Goal: Task Accomplishment & Management: Use online tool/utility

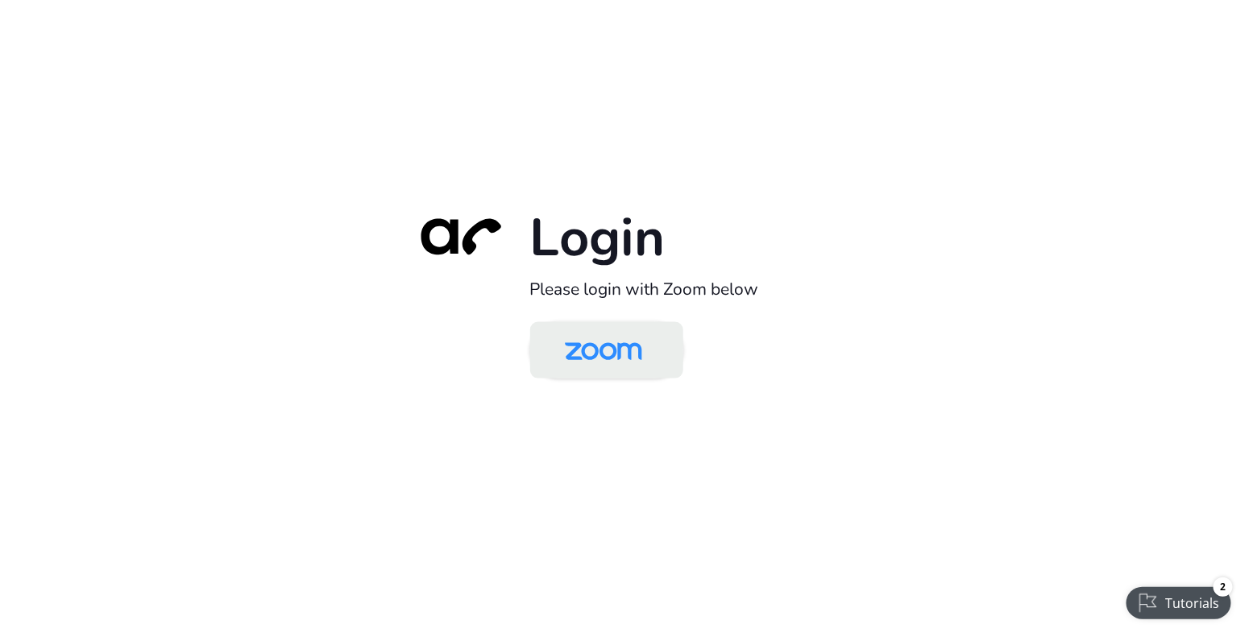
click at [616, 351] on img at bounding box center [603, 352] width 111 height 52
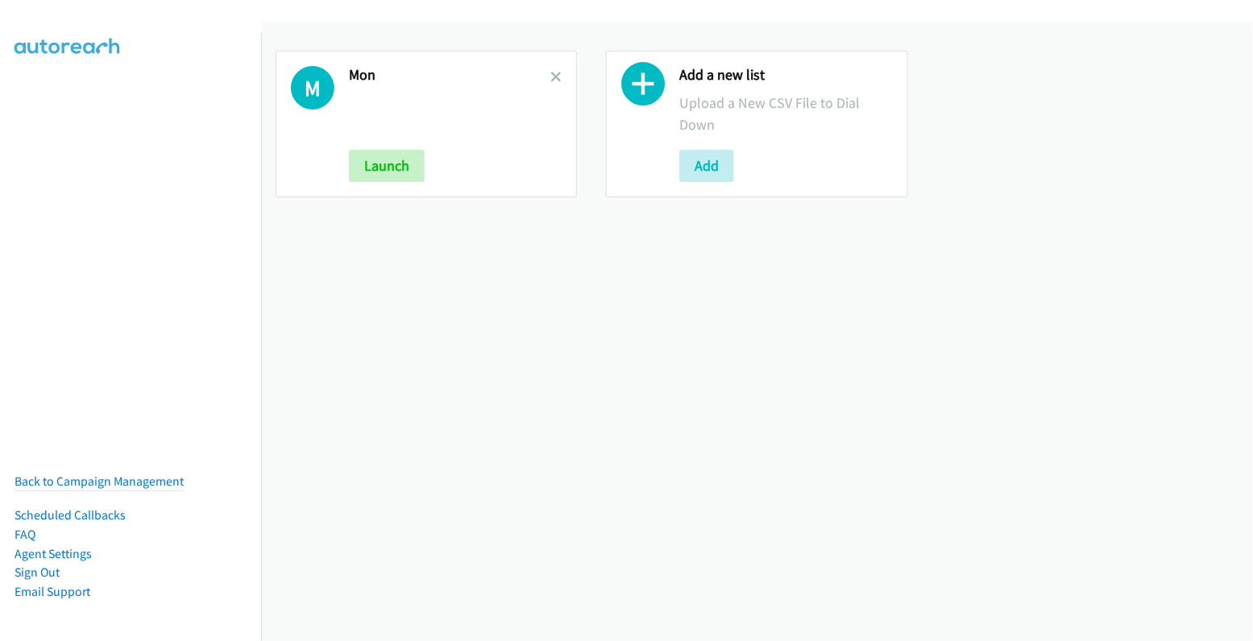
click at [550, 84] on link at bounding box center [555, 77] width 11 height 19
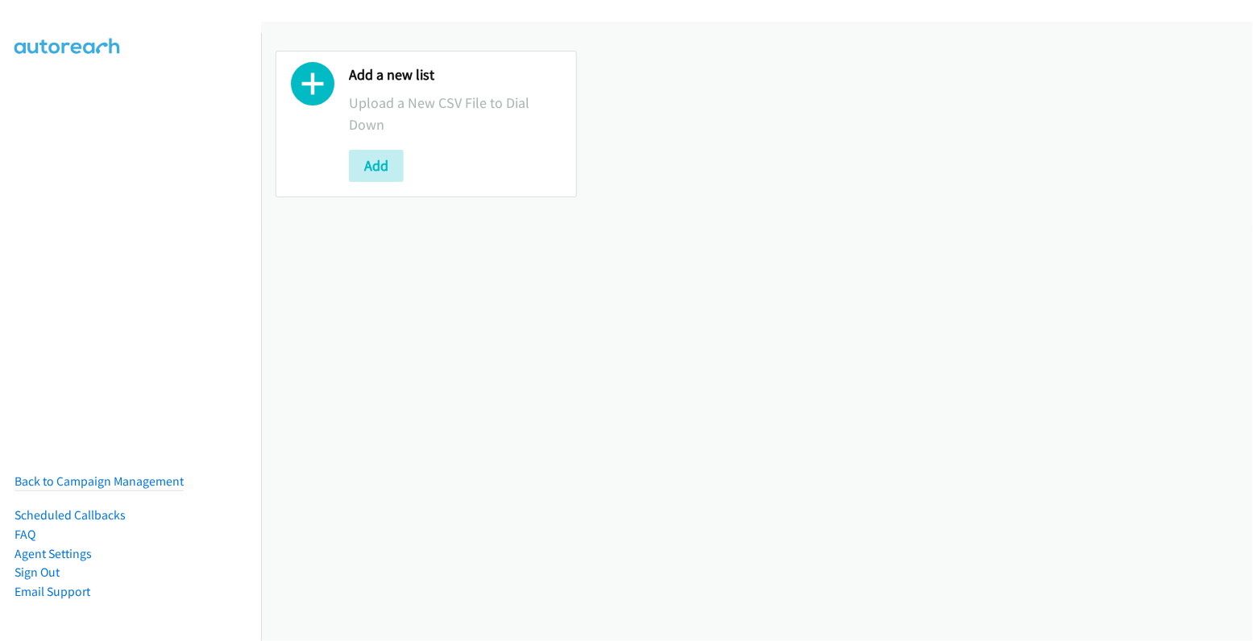
click at [380, 184] on div "Add a new list Upload a New CSV File to Dial Down Add" at bounding box center [426, 124] width 301 height 147
click at [381, 176] on button "Add" at bounding box center [376, 166] width 55 height 32
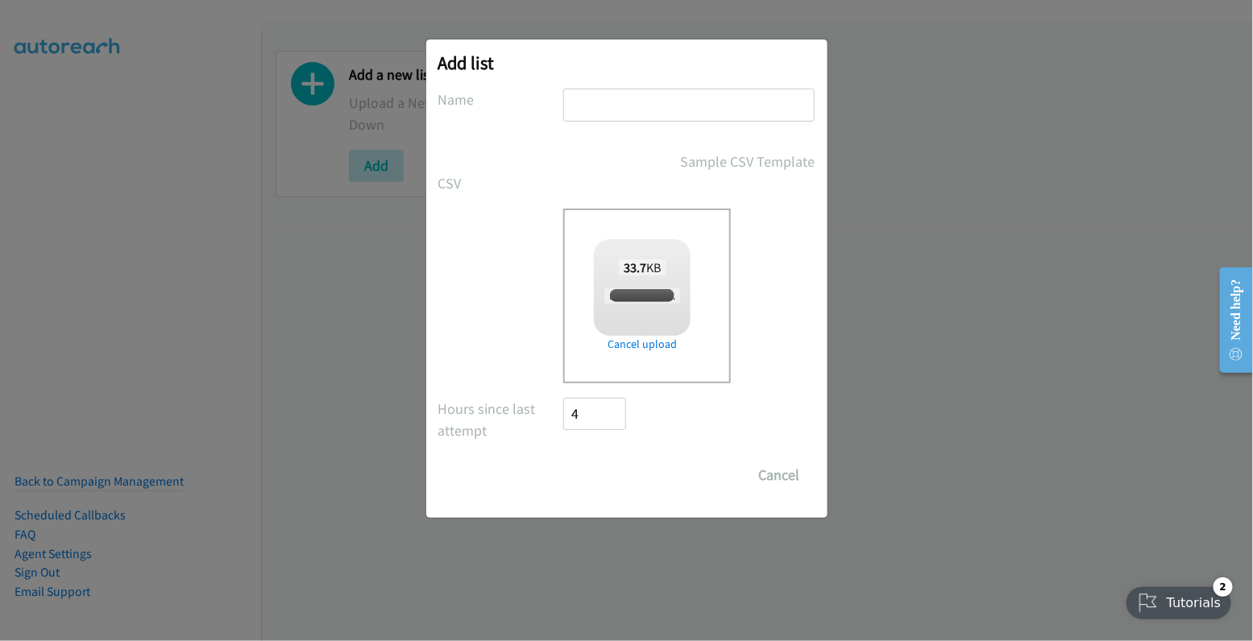
click at [670, 106] on input "text" at bounding box center [688, 105] width 251 height 33
checkbox input "true"
type input "tues"
click at [609, 467] on input "Save List" at bounding box center [606, 475] width 85 height 32
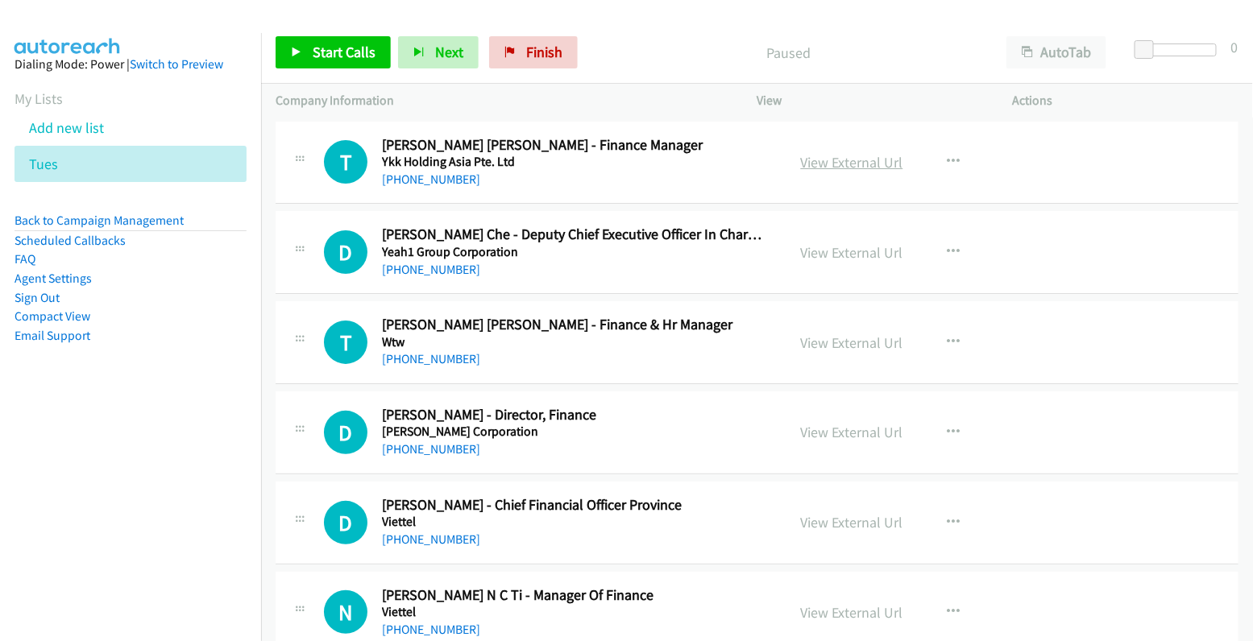
click at [848, 160] on link "View External Url" at bounding box center [852, 162] width 102 height 19
click at [1051, 33] on div "Start Calls Pause Next Finish Paused AutoTab AutoTab 0" at bounding box center [757, 53] width 992 height 62
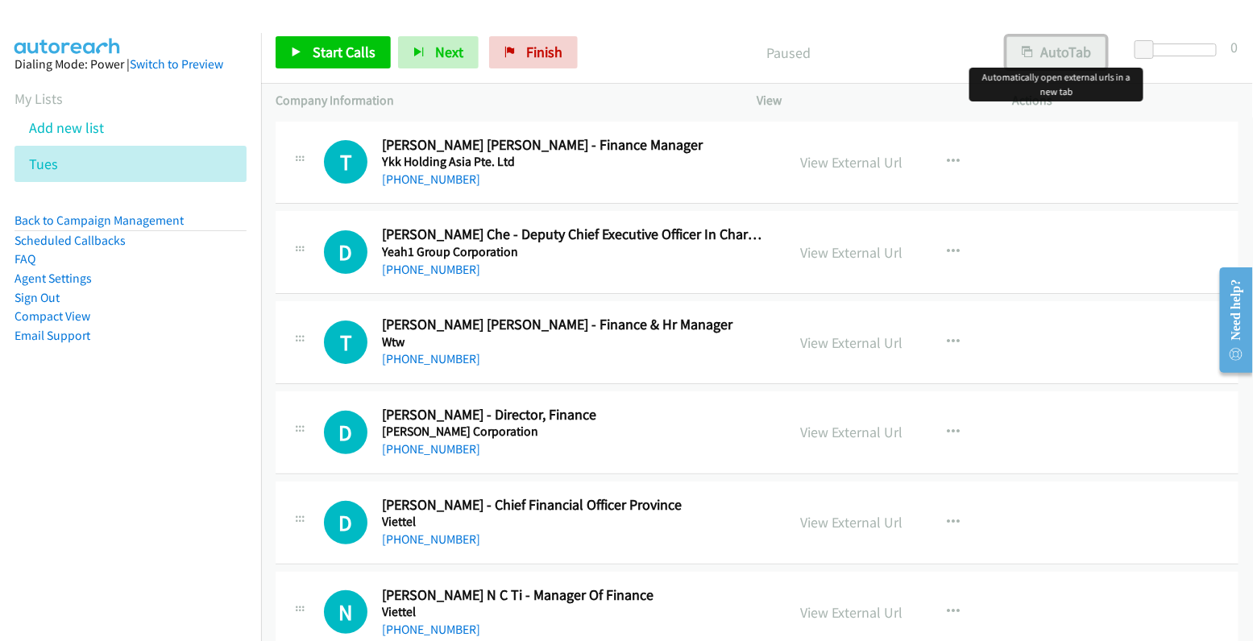
click at [1058, 44] on button "AutoTab" at bounding box center [1056, 52] width 100 height 32
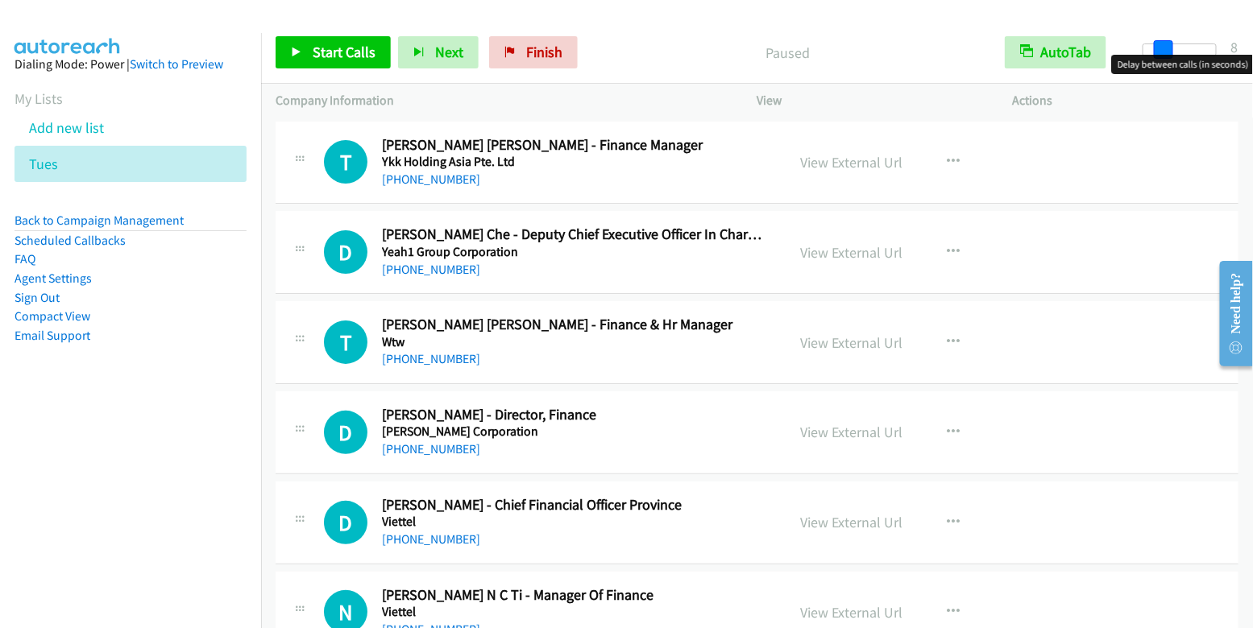
drag, startPoint x: 1146, startPoint y: 46, endPoint x: 1164, endPoint y: 49, distance: 18.8
click at [1164, 49] on span at bounding box center [1163, 49] width 19 height 19
click at [348, 54] on span "Start Calls" at bounding box center [344, 52] width 63 height 19
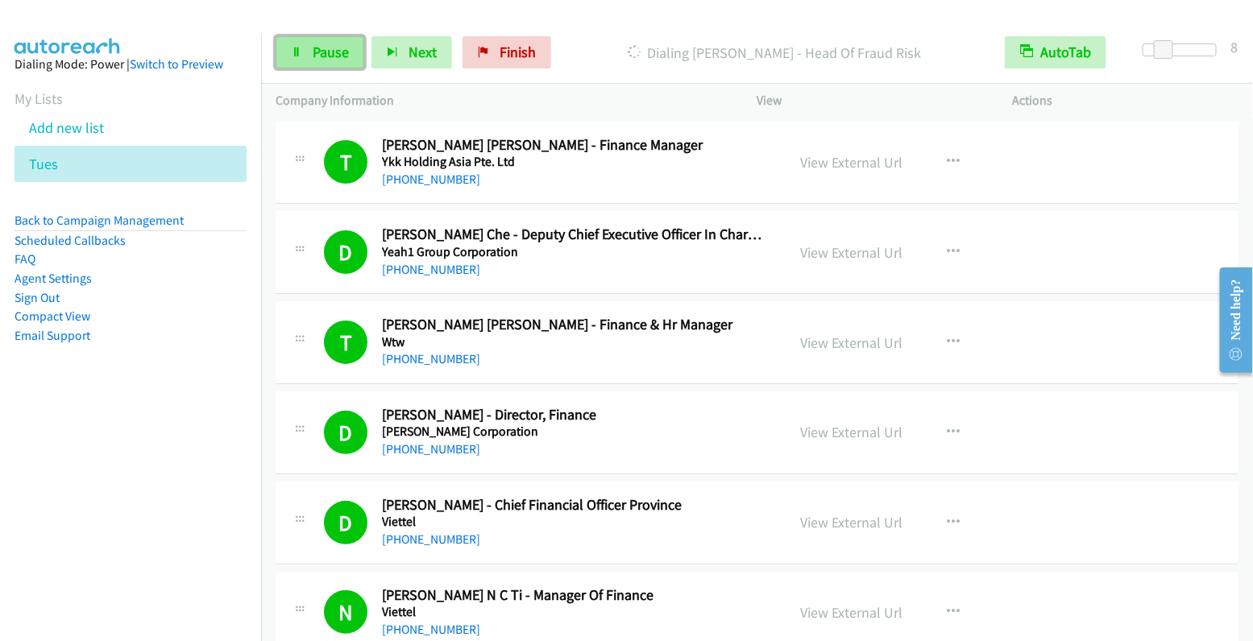
click at [299, 56] on icon at bounding box center [296, 53] width 11 height 11
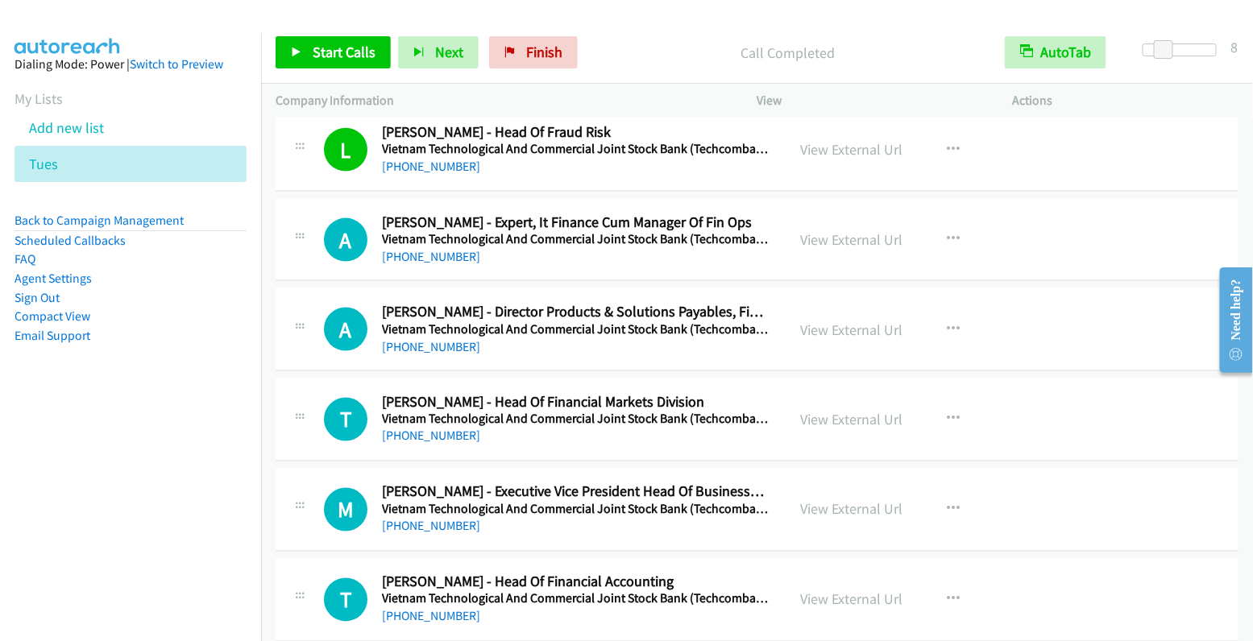
scroll to position [827, 0]
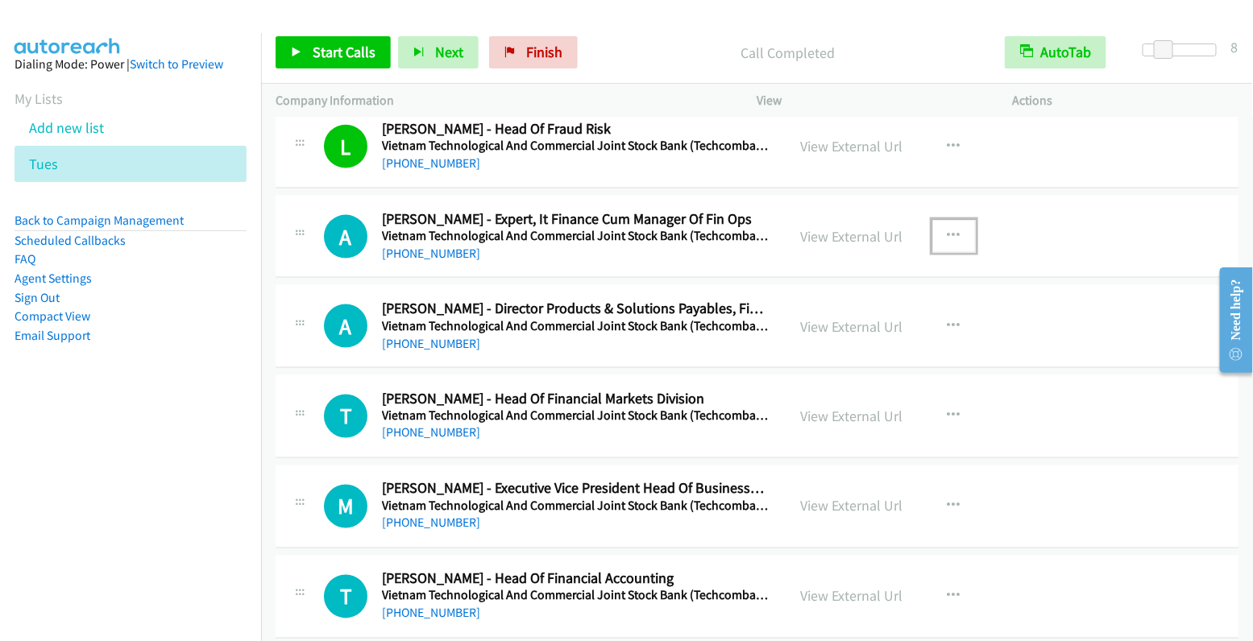
click at [959, 226] on button "button" at bounding box center [954, 236] width 44 height 32
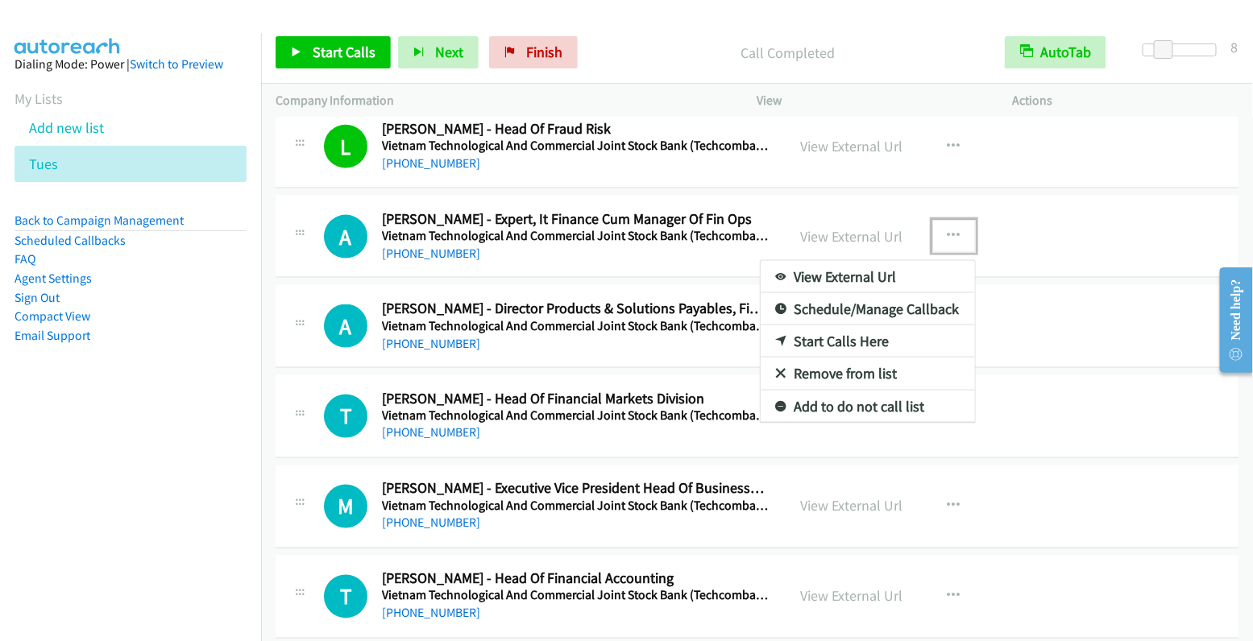
click at [857, 334] on link "Start Calls Here" at bounding box center [868, 342] width 214 height 32
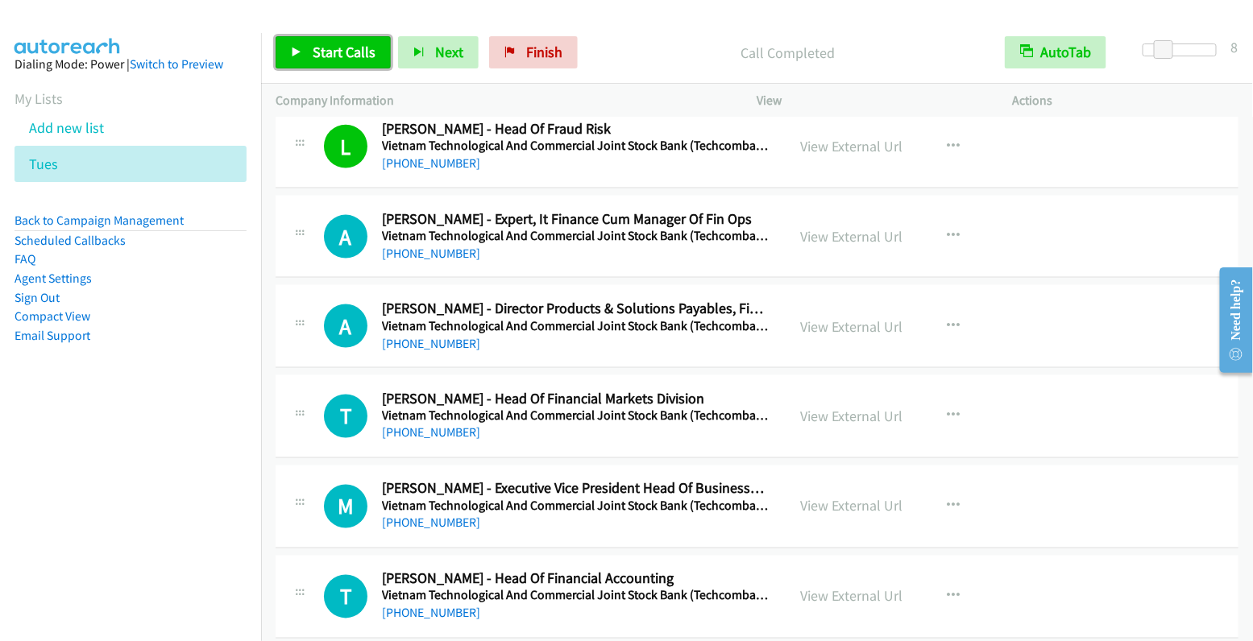
click at [335, 46] on span "Start Calls" at bounding box center [344, 52] width 63 height 19
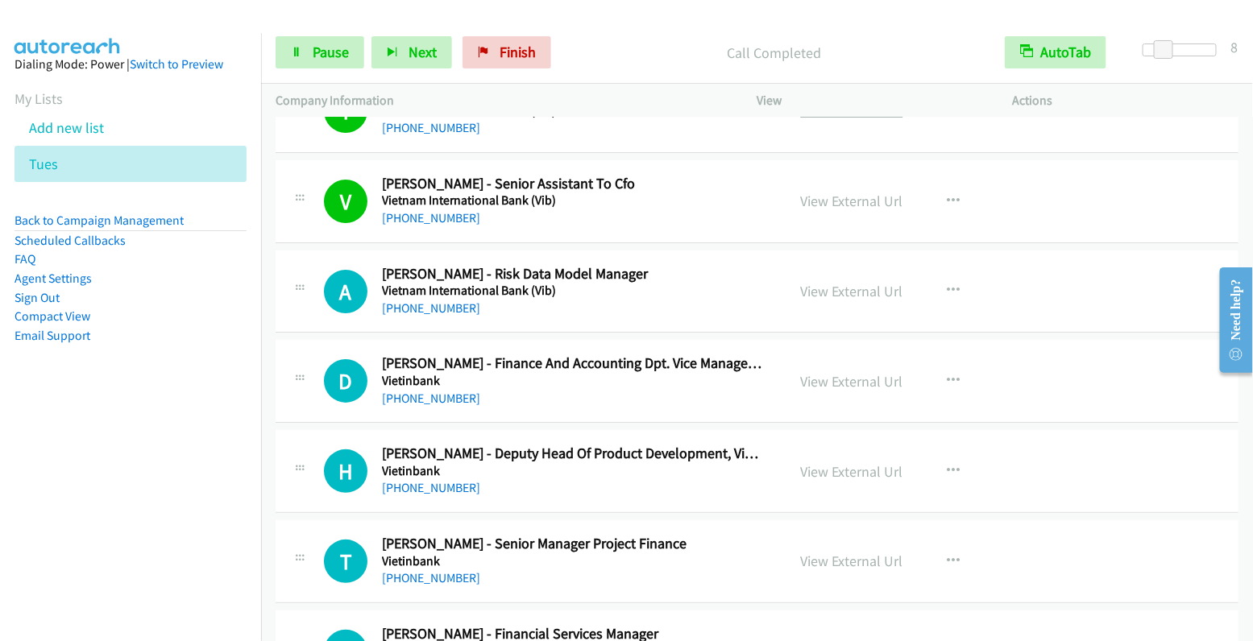
scroll to position [2232, 0]
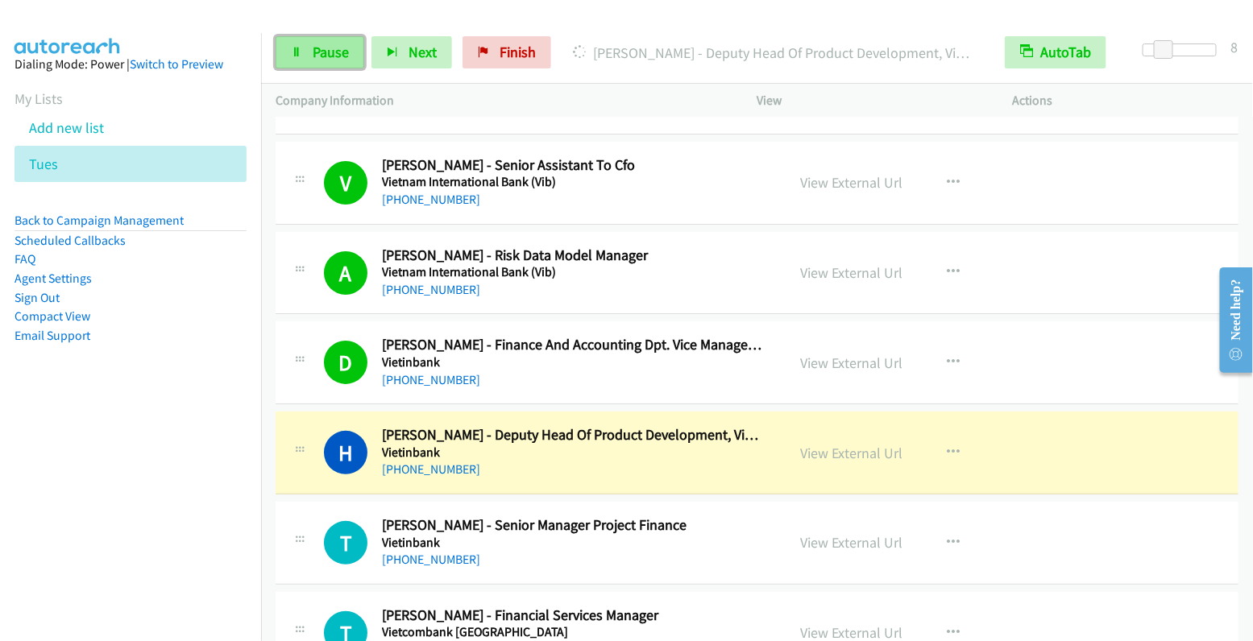
click at [325, 52] on span "Pause" at bounding box center [331, 52] width 36 height 19
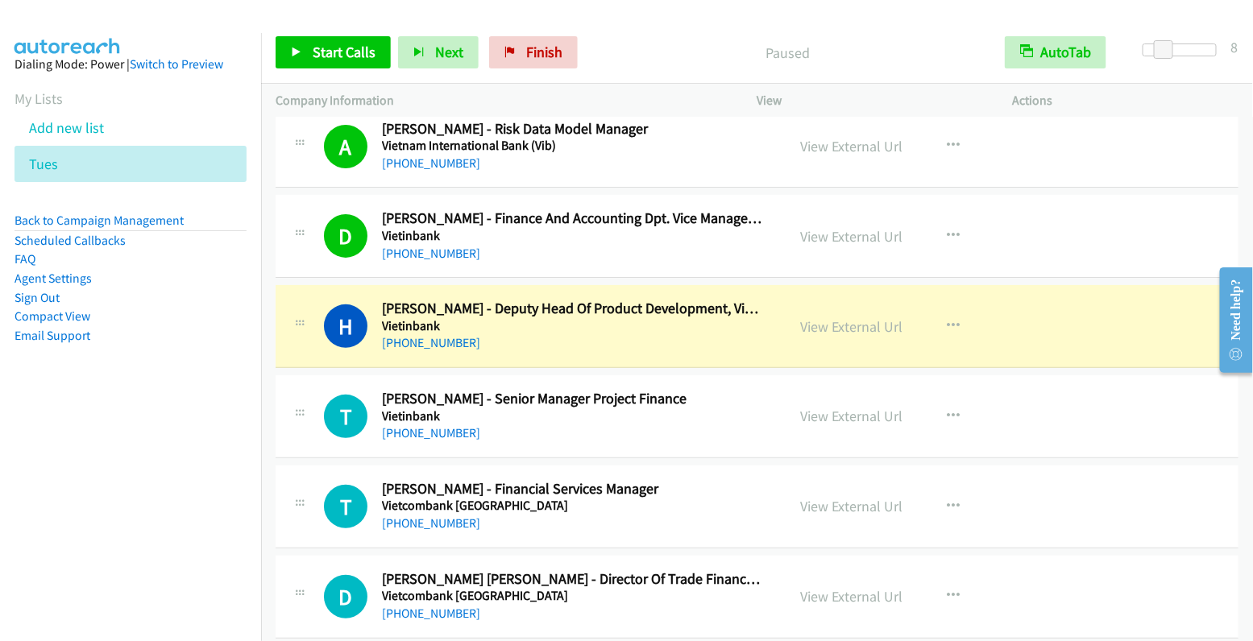
scroll to position [2359, 0]
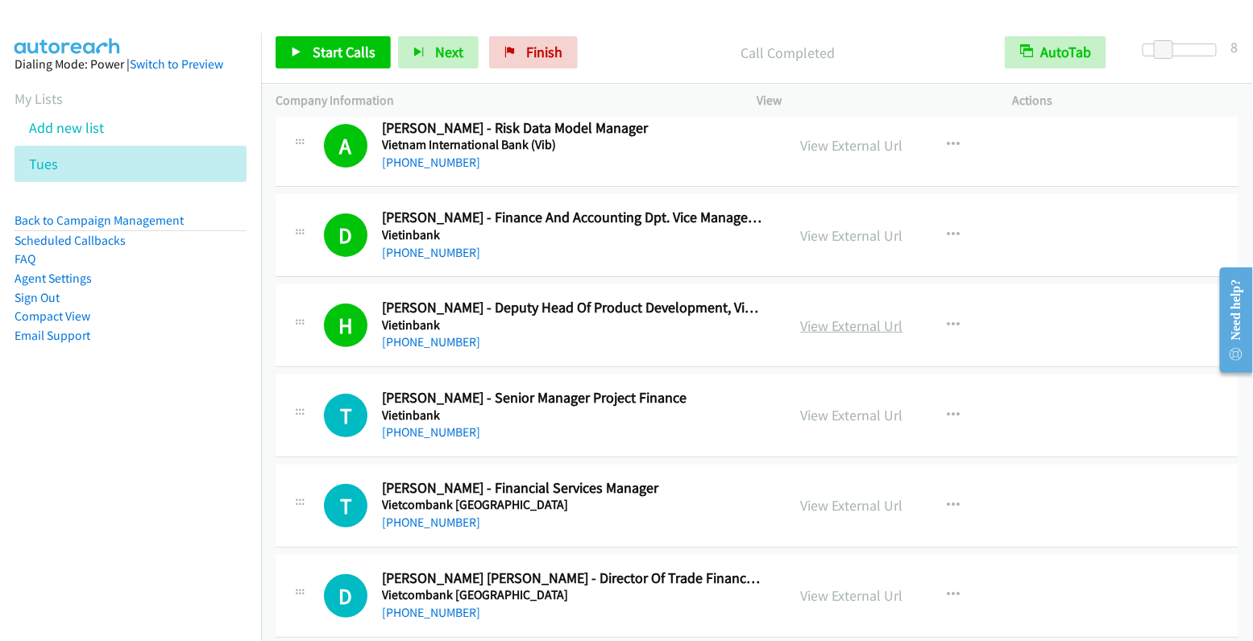
click at [846, 317] on link "View External Url" at bounding box center [852, 326] width 102 height 19
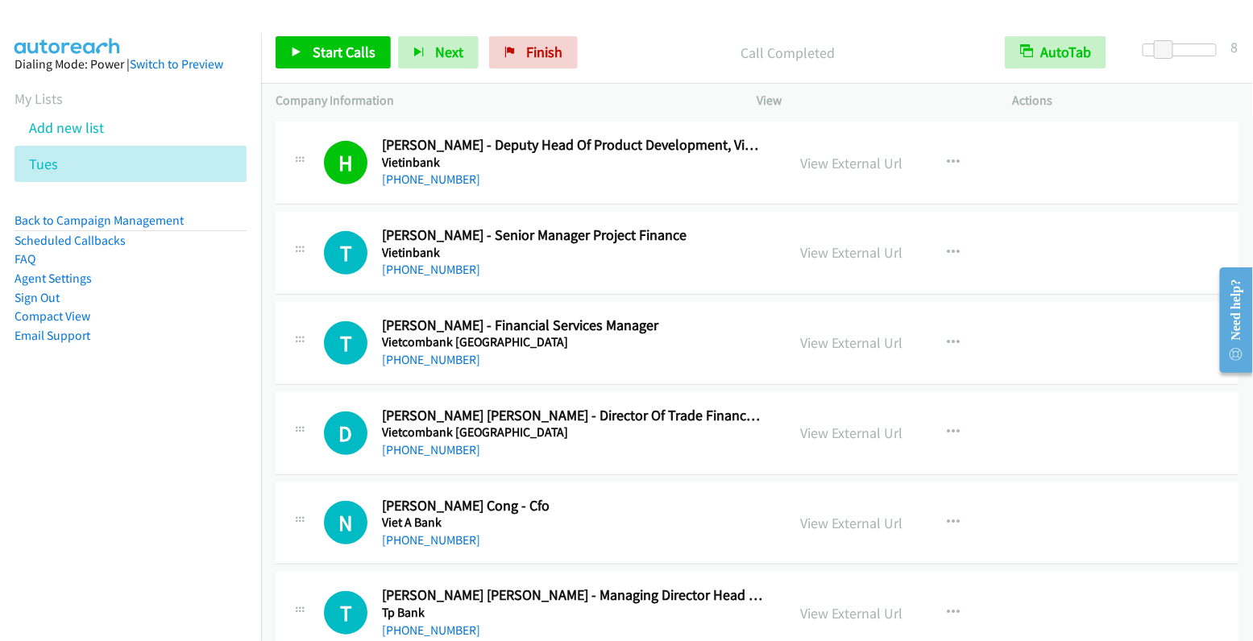
scroll to position [2523, 0]
click at [948, 246] on icon "button" at bounding box center [954, 252] width 13 height 13
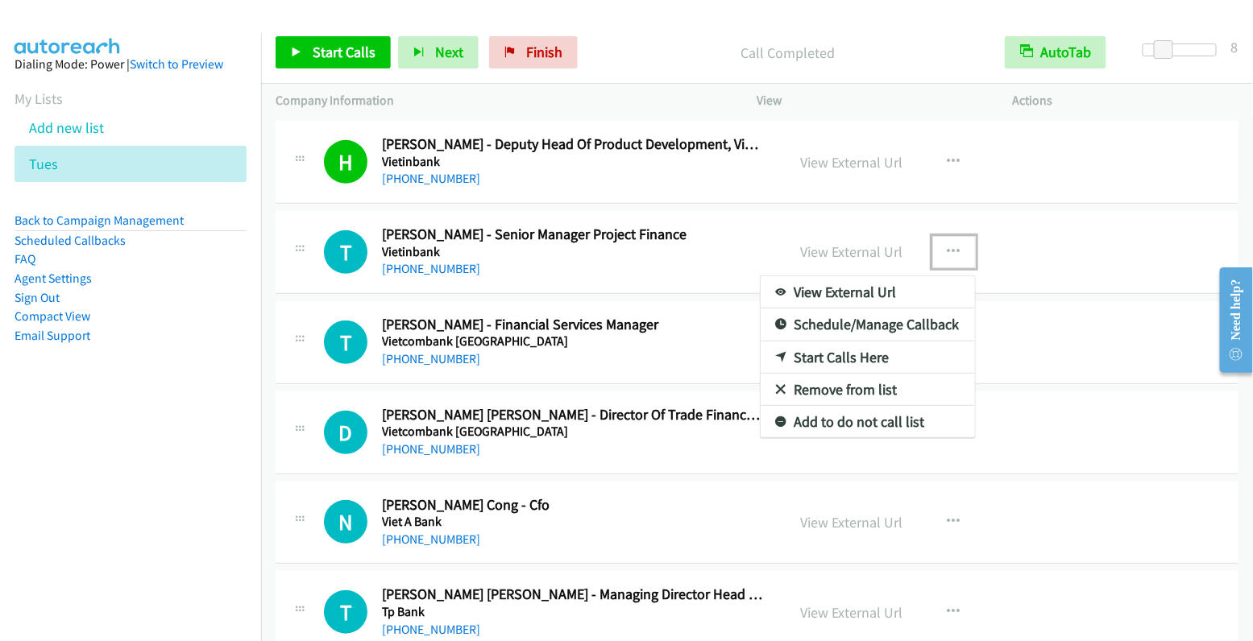
click at [866, 344] on link "Start Calls Here" at bounding box center [868, 358] width 214 height 32
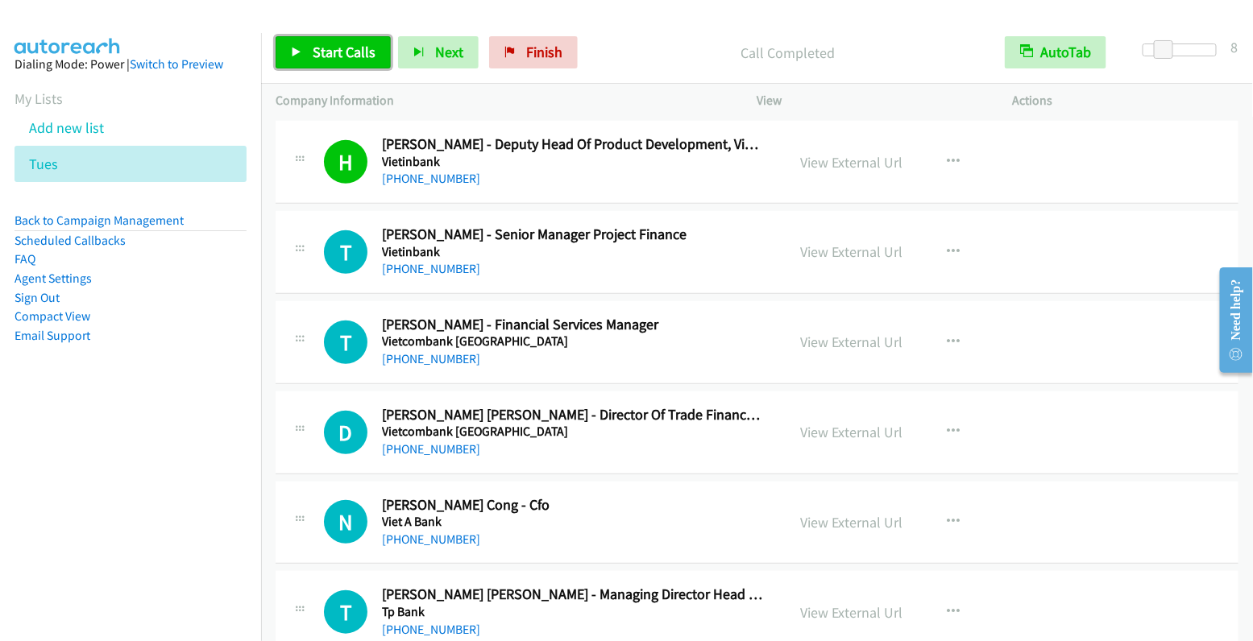
click at [344, 58] on span "Start Calls" at bounding box center [344, 52] width 63 height 19
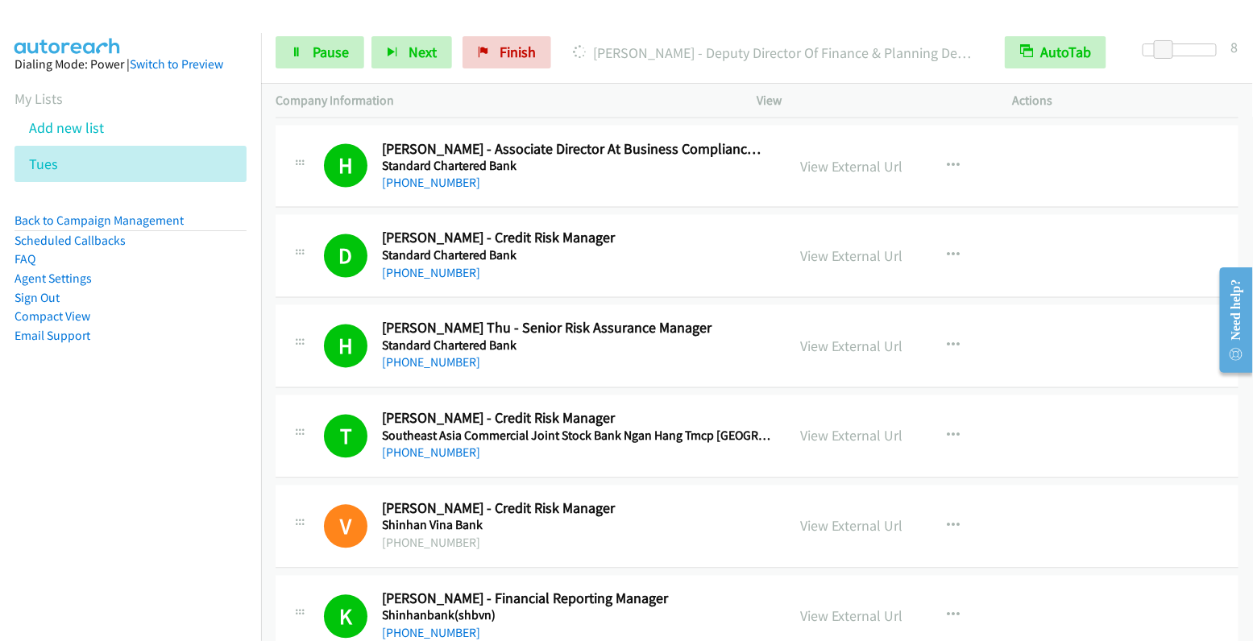
scroll to position [3414, 0]
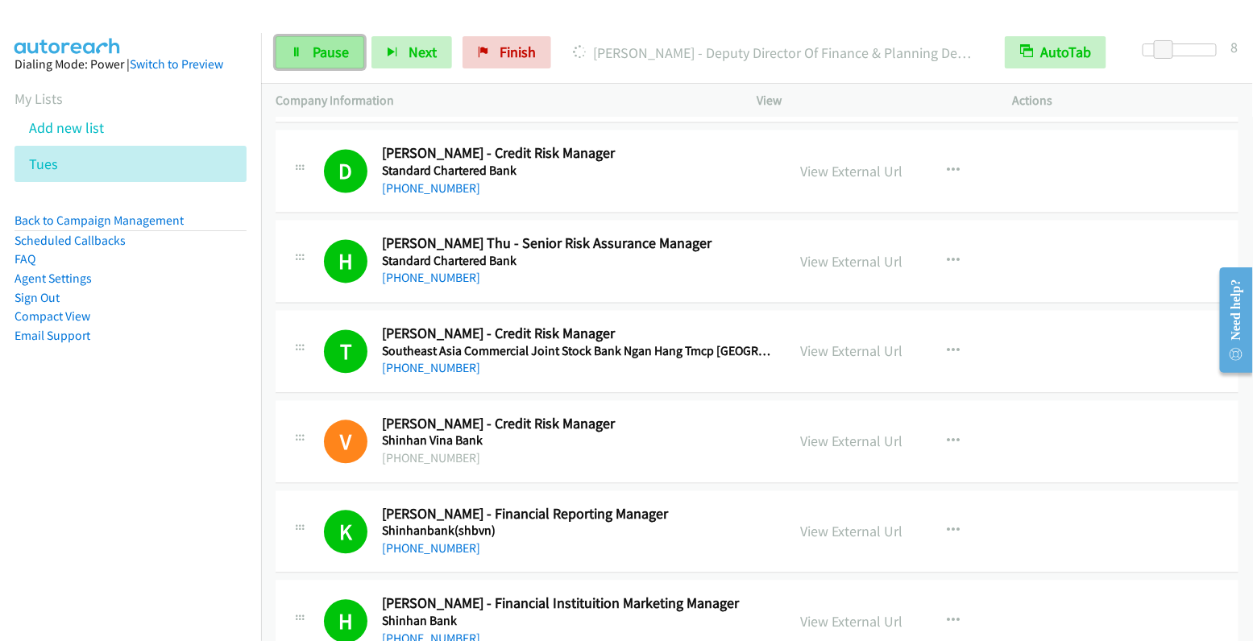
click at [319, 59] on span "Pause" at bounding box center [331, 52] width 36 height 19
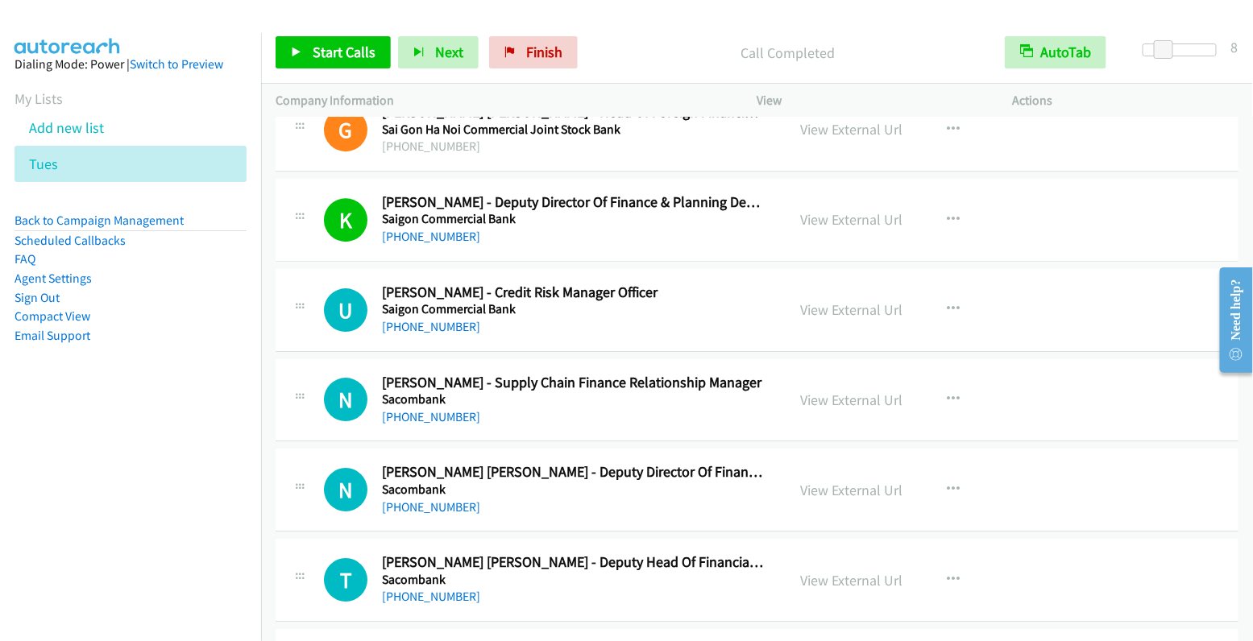
scroll to position [4091, 0]
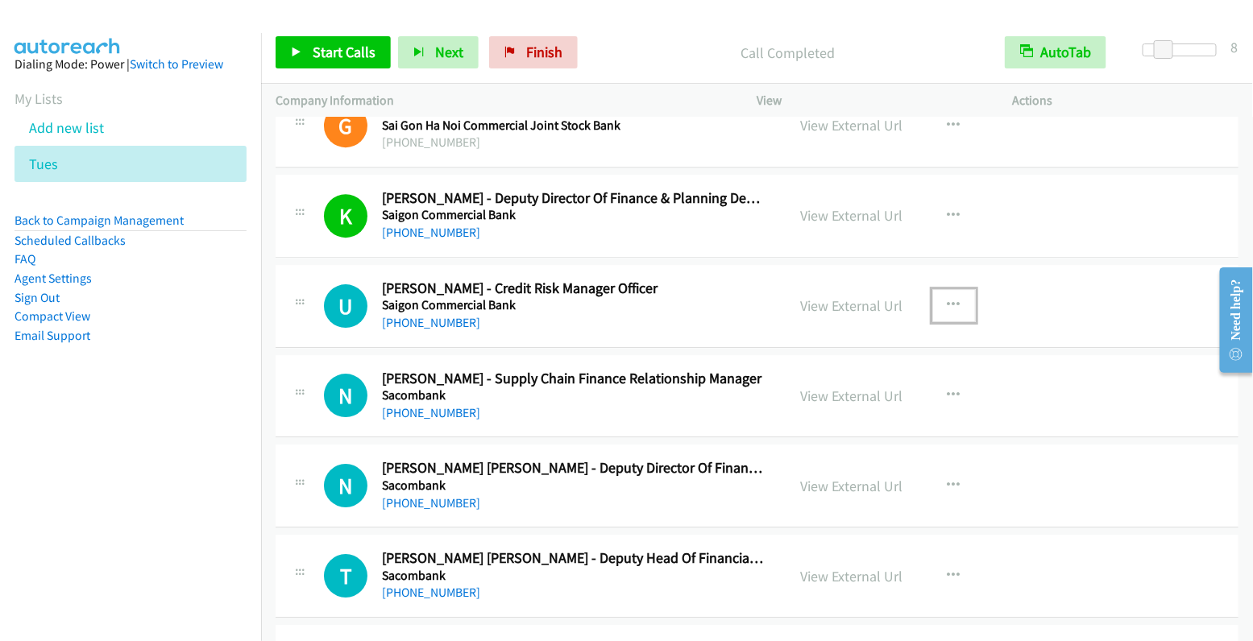
click at [948, 299] on icon "button" at bounding box center [954, 305] width 13 height 13
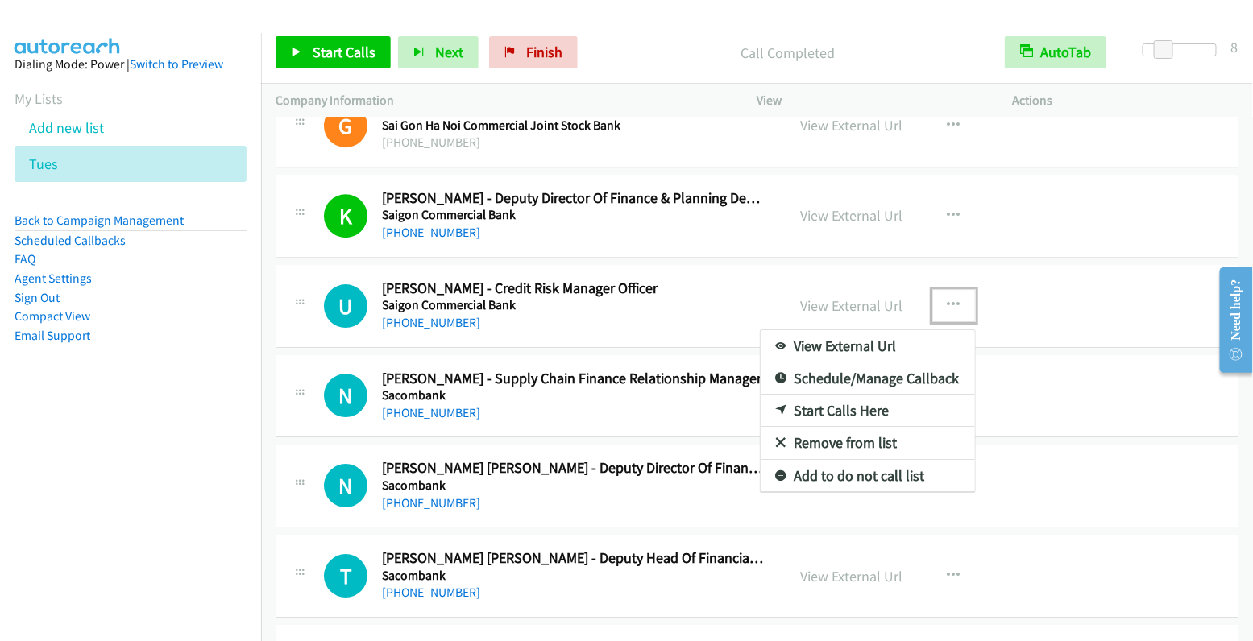
click at [869, 395] on link "Start Calls Here" at bounding box center [868, 411] width 214 height 32
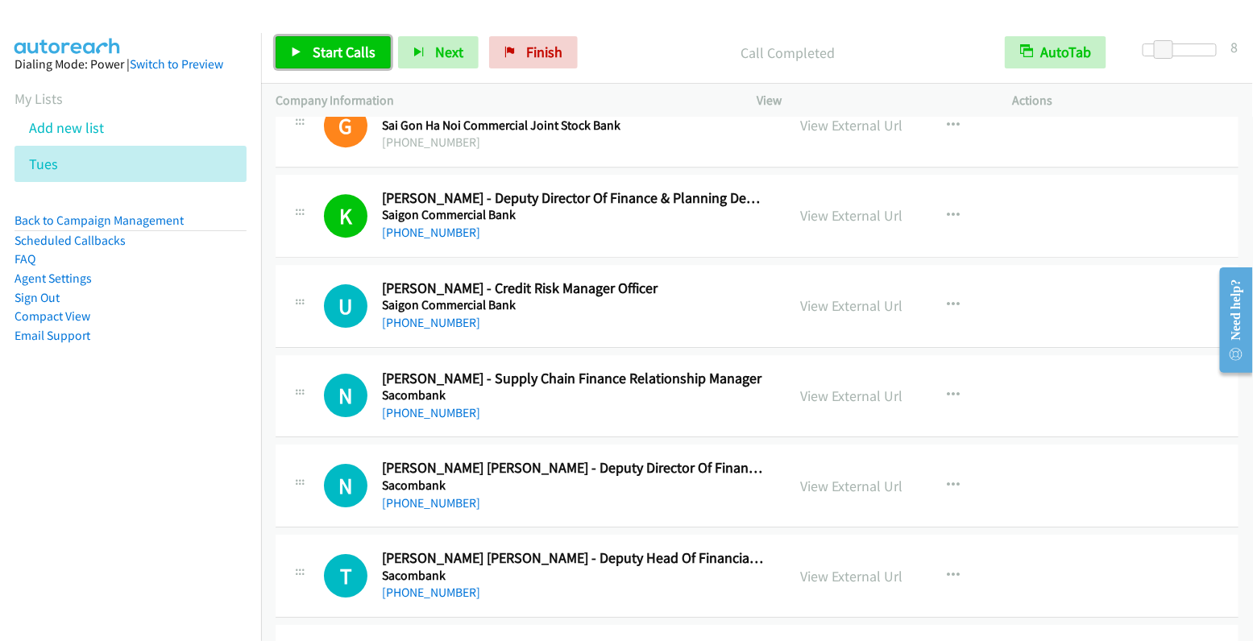
click at [330, 53] on span "Start Calls" at bounding box center [344, 52] width 63 height 19
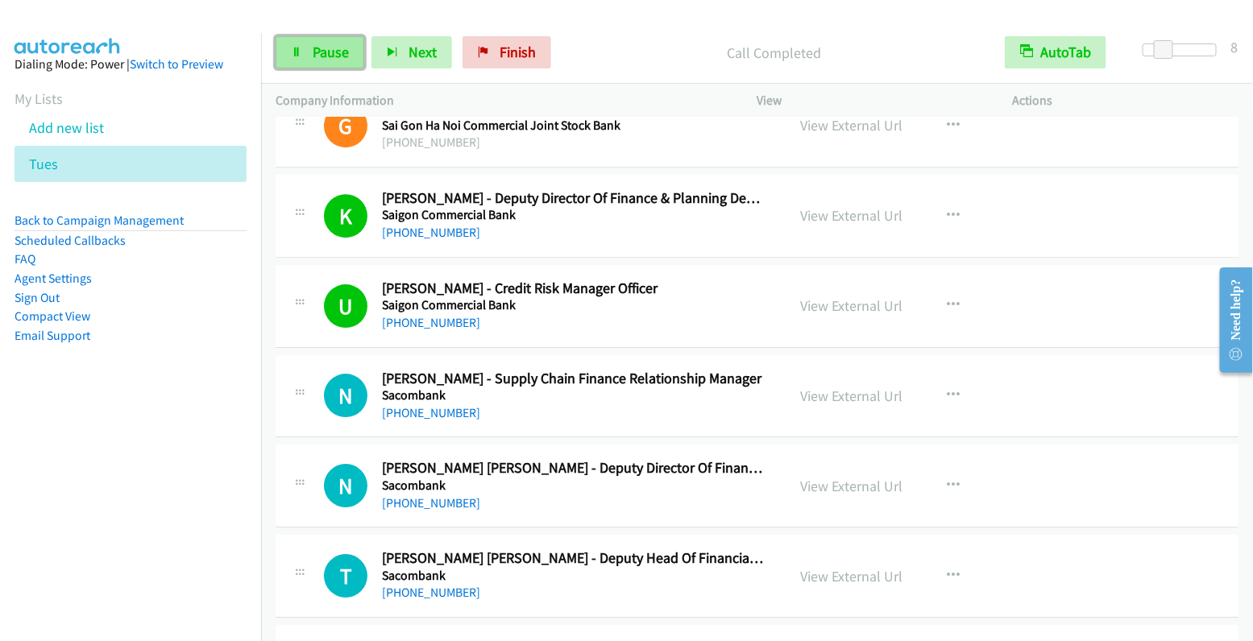
click at [317, 56] on span "Pause" at bounding box center [331, 52] width 36 height 19
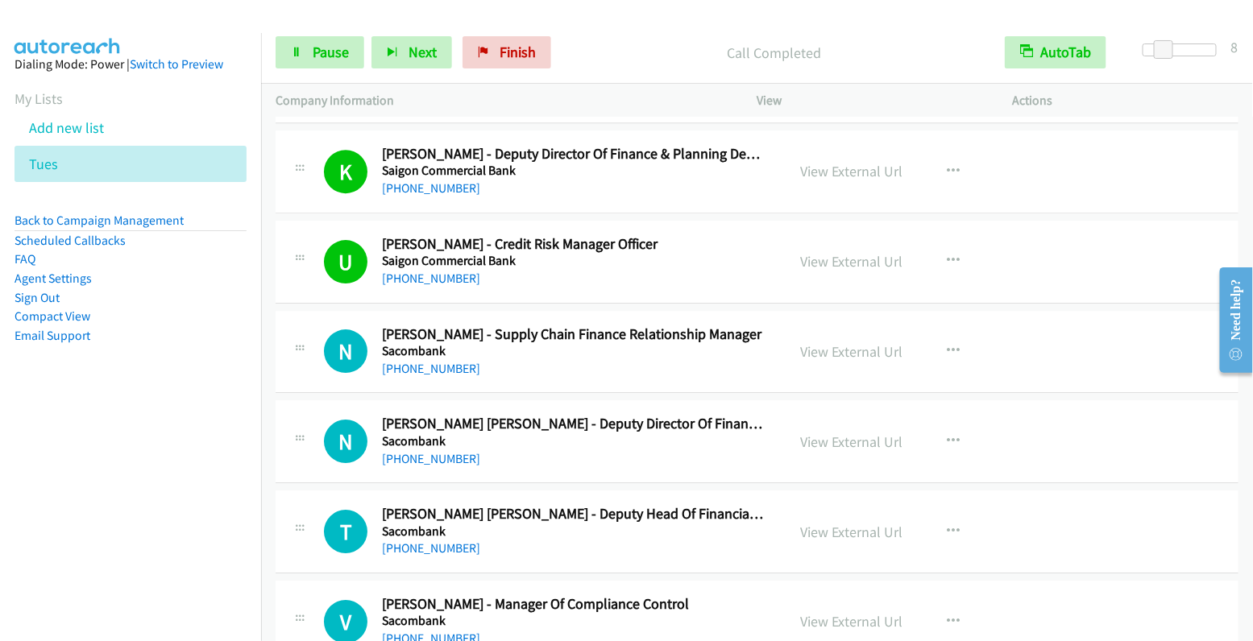
scroll to position [4175, 0]
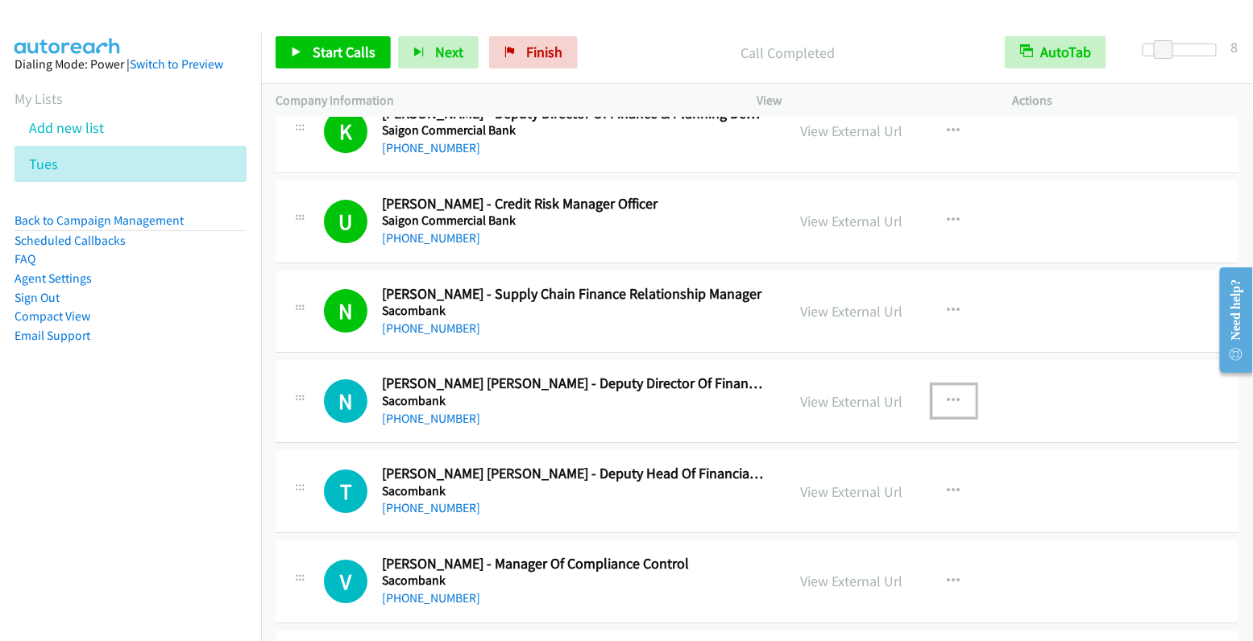
click at [944, 390] on button "button" at bounding box center [954, 401] width 44 height 32
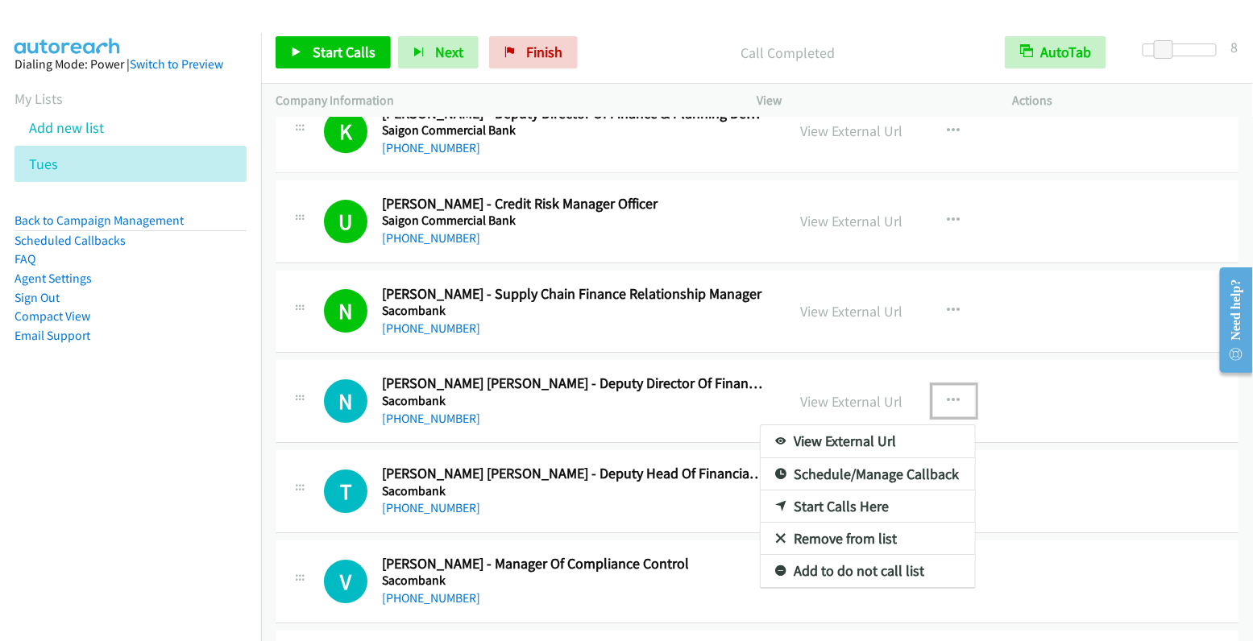
click at [877, 492] on link "Start Calls Here" at bounding box center [868, 507] width 214 height 32
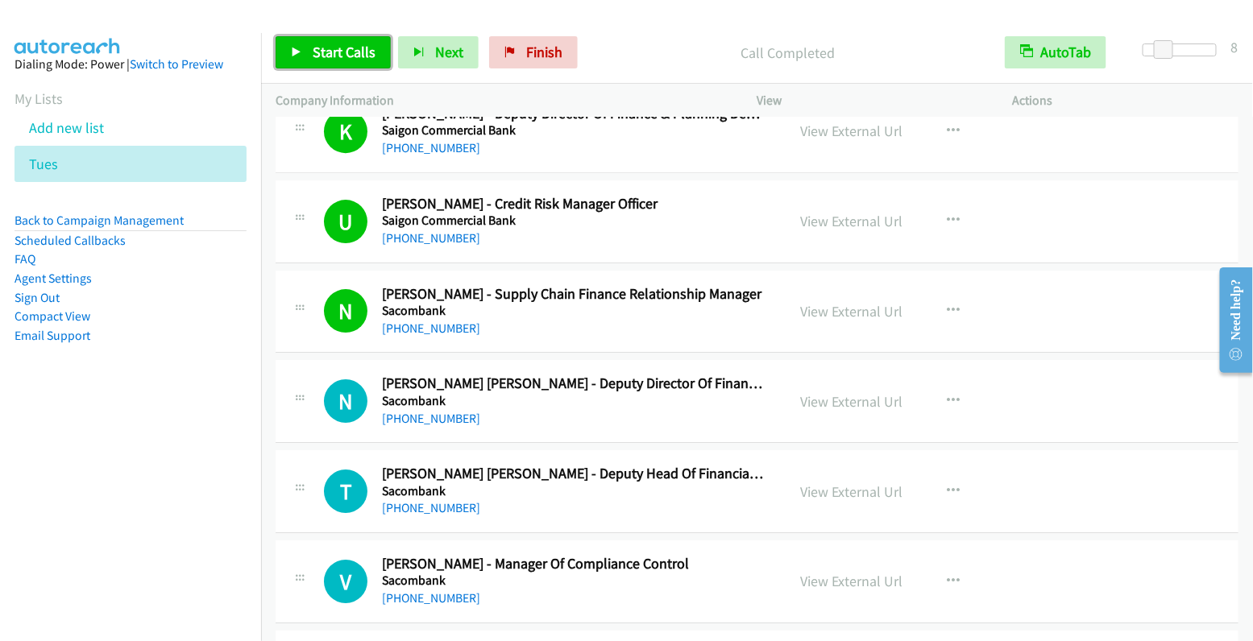
click at [341, 49] on span "Start Calls" at bounding box center [344, 52] width 63 height 19
